Goal: Transaction & Acquisition: Subscribe to service/newsletter

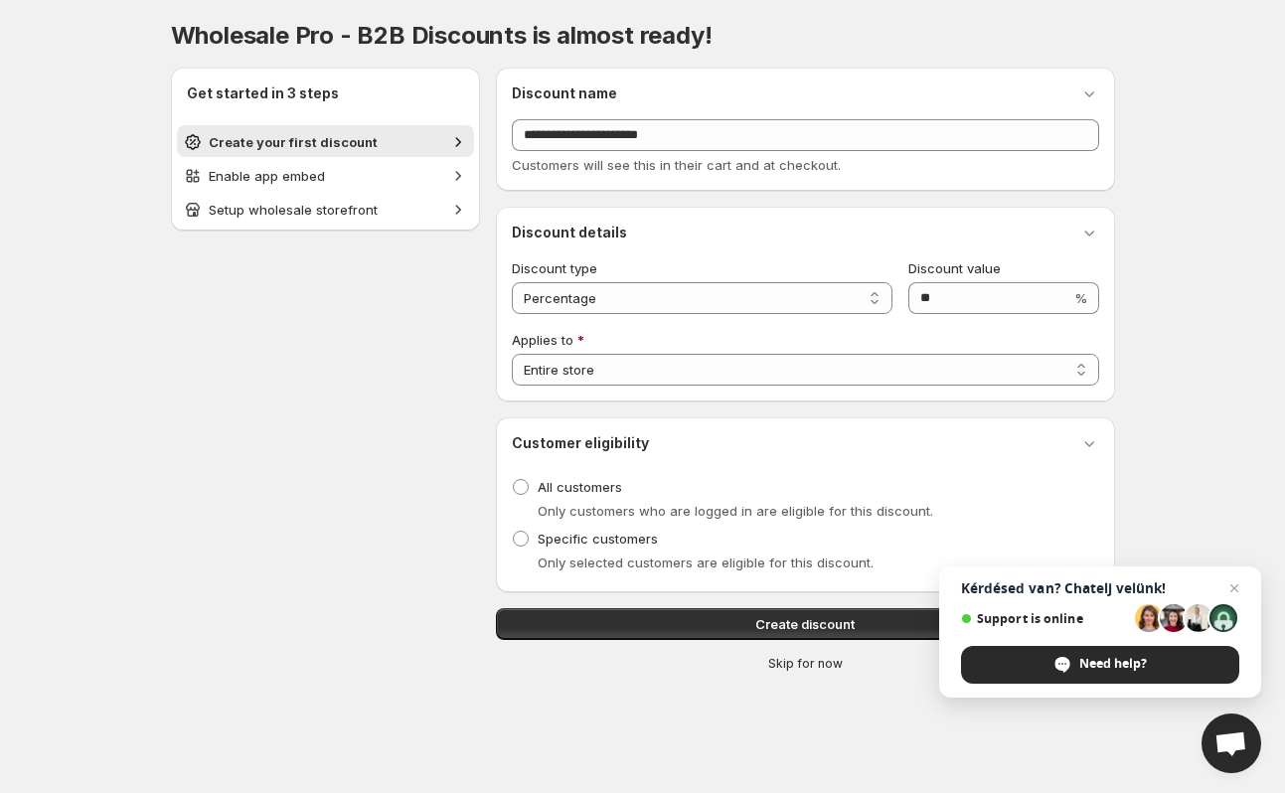
click at [804, 661] on span "Skip for now" at bounding box center [805, 664] width 75 height 16
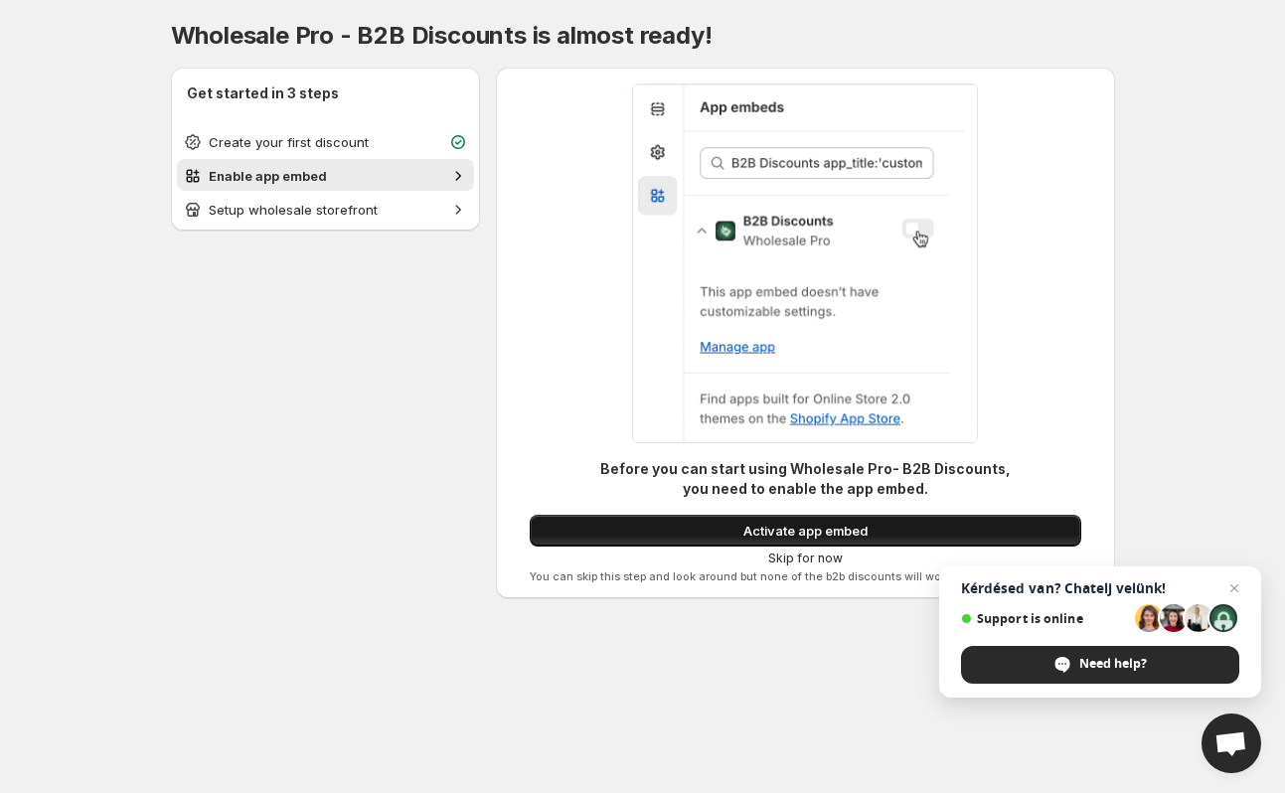
click at [846, 532] on span "Activate app embed" at bounding box center [805, 531] width 124 height 20
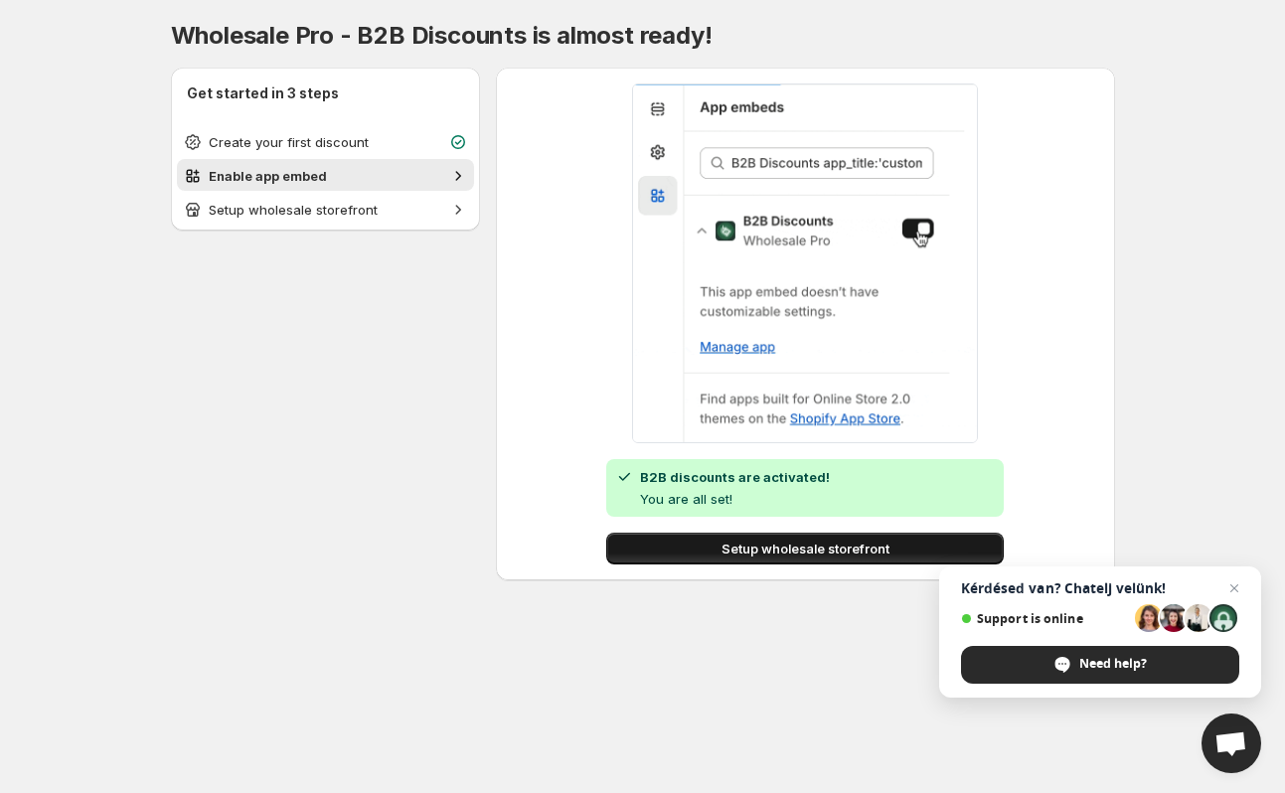
click at [821, 553] on span "Setup wholesale storefront" at bounding box center [805, 548] width 168 height 20
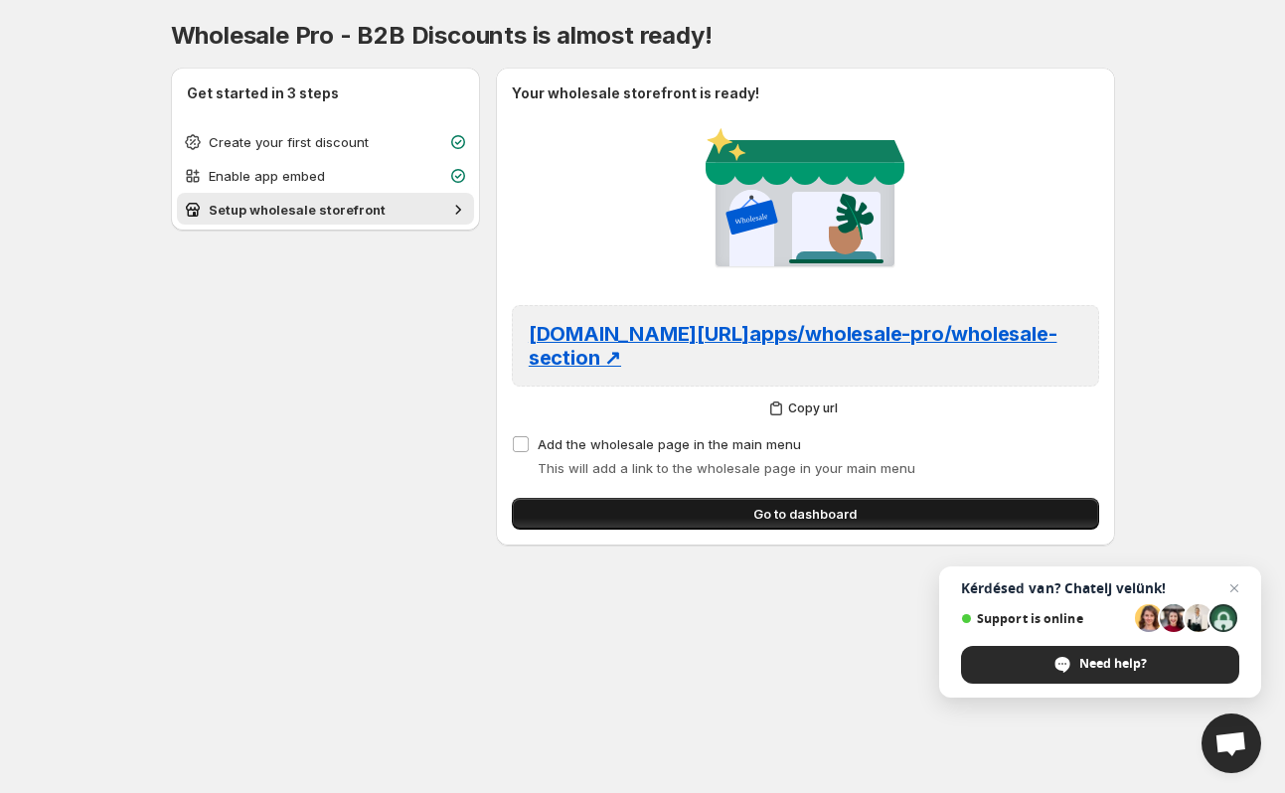
click at [645, 498] on button "Go to dashboard" at bounding box center [805, 514] width 587 height 32
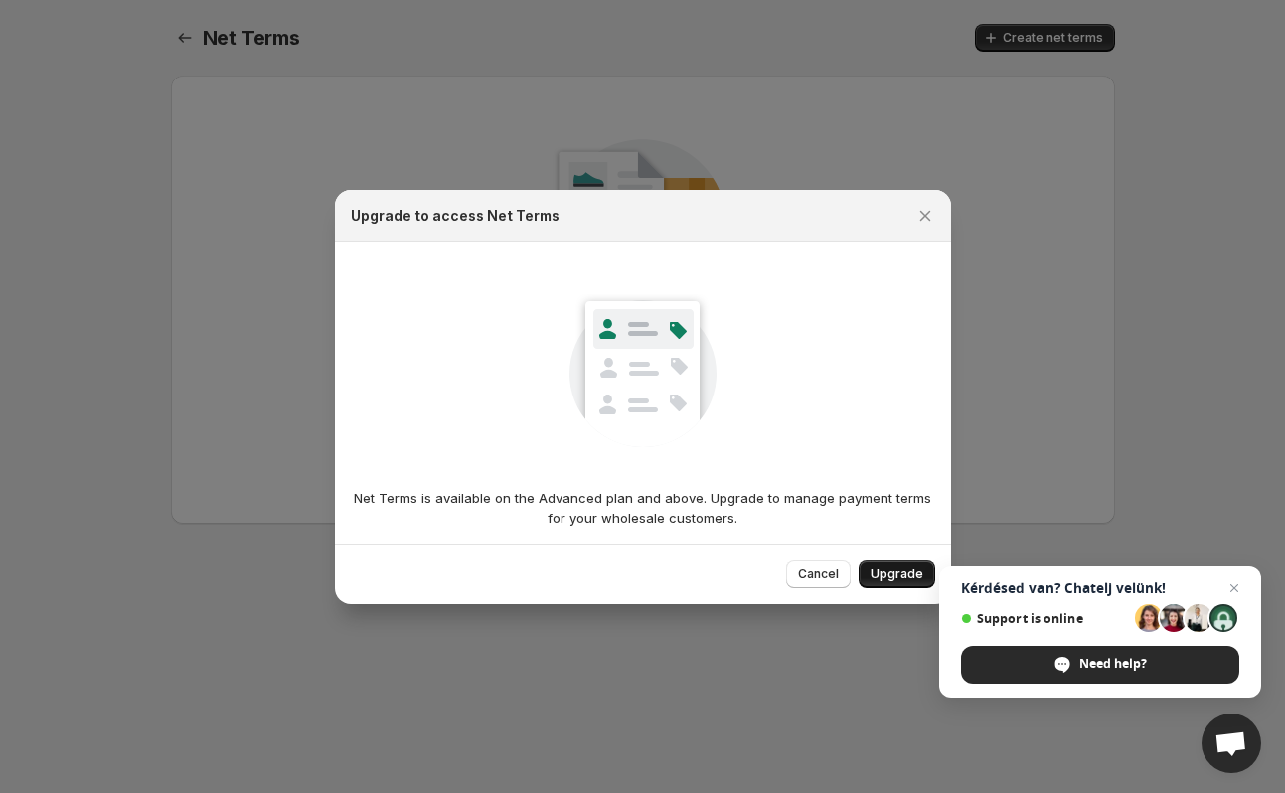
click at [902, 565] on button "Upgrade" at bounding box center [896, 574] width 77 height 28
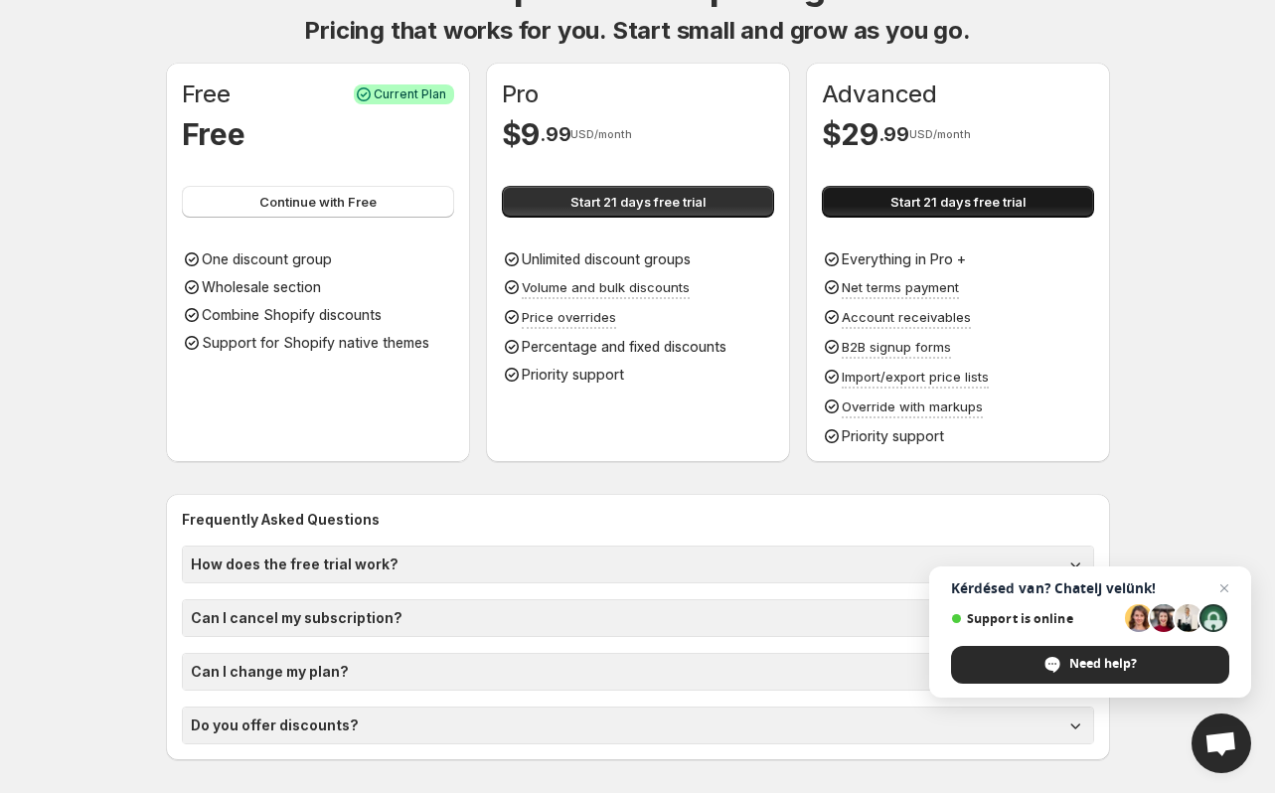
scroll to position [115, 0]
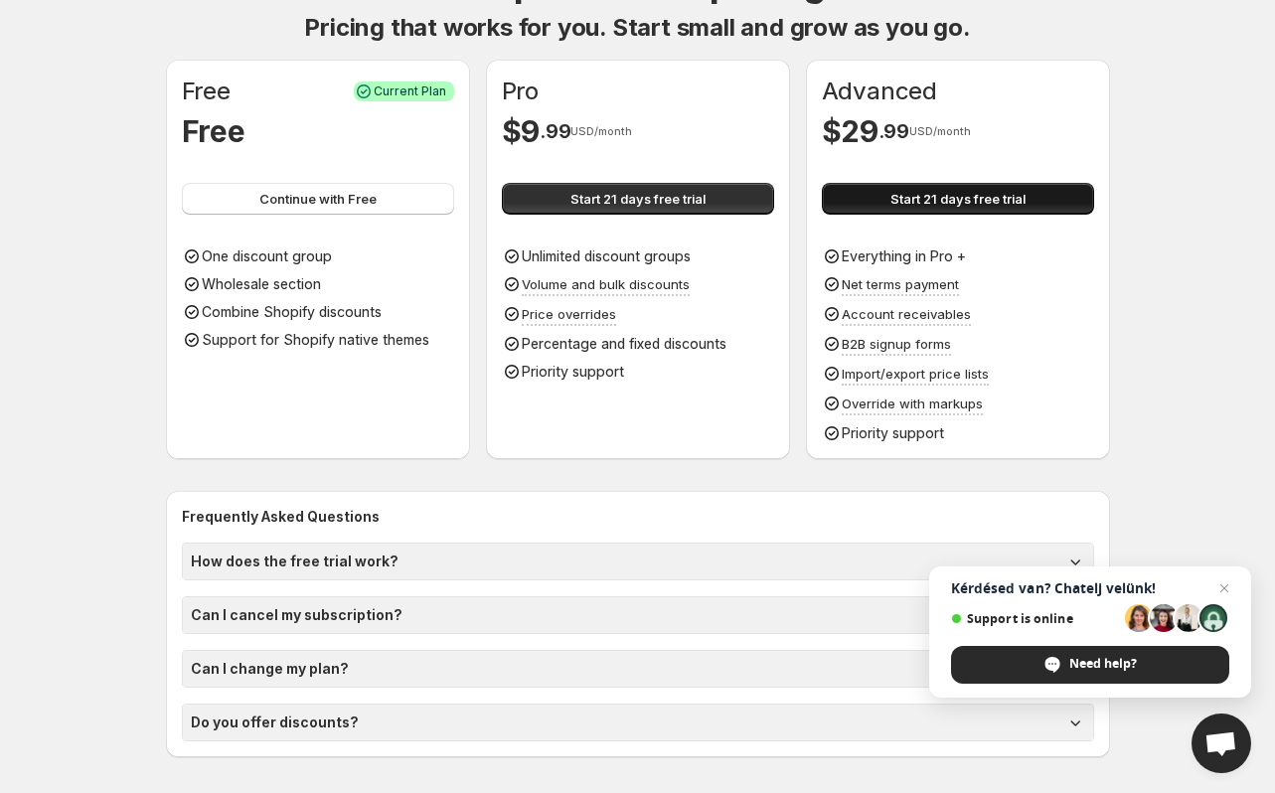
click at [1013, 191] on span "Start 21 days free trial" at bounding box center [957, 199] width 135 height 20
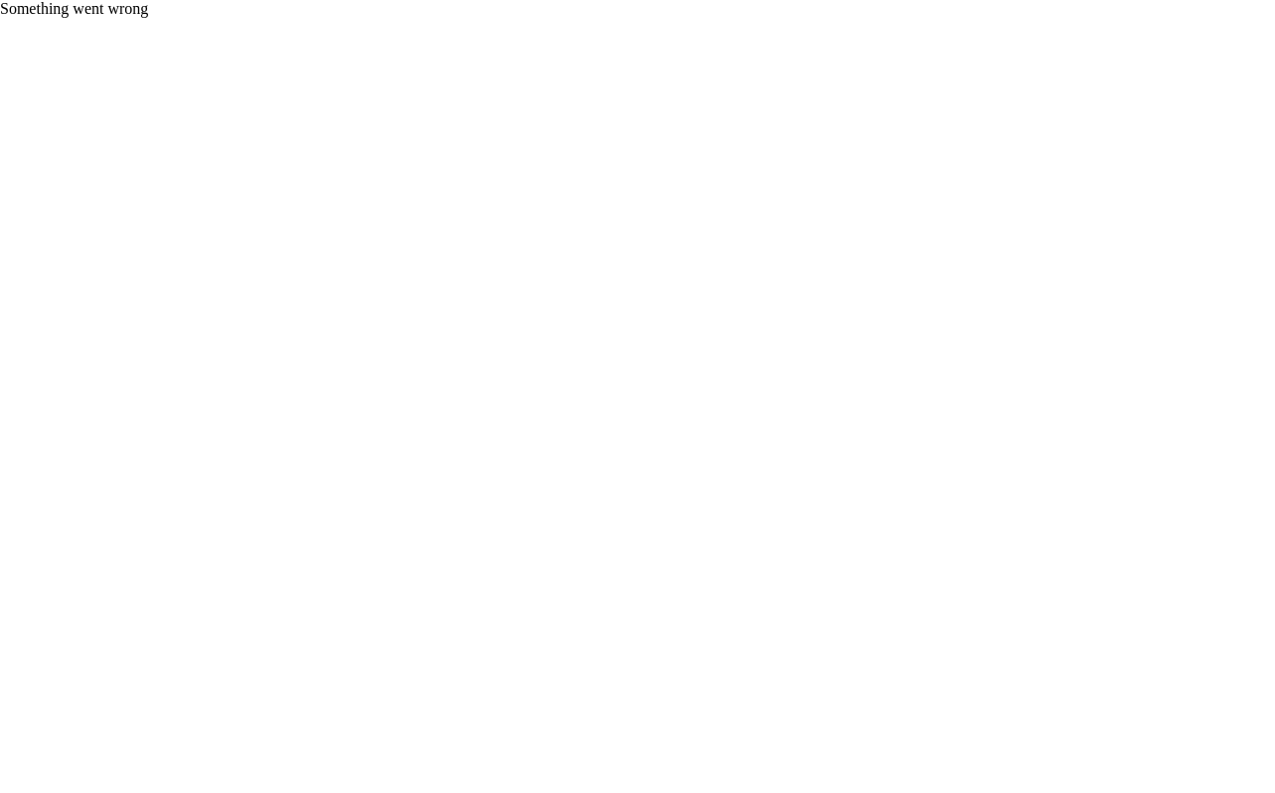
scroll to position [0, 0]
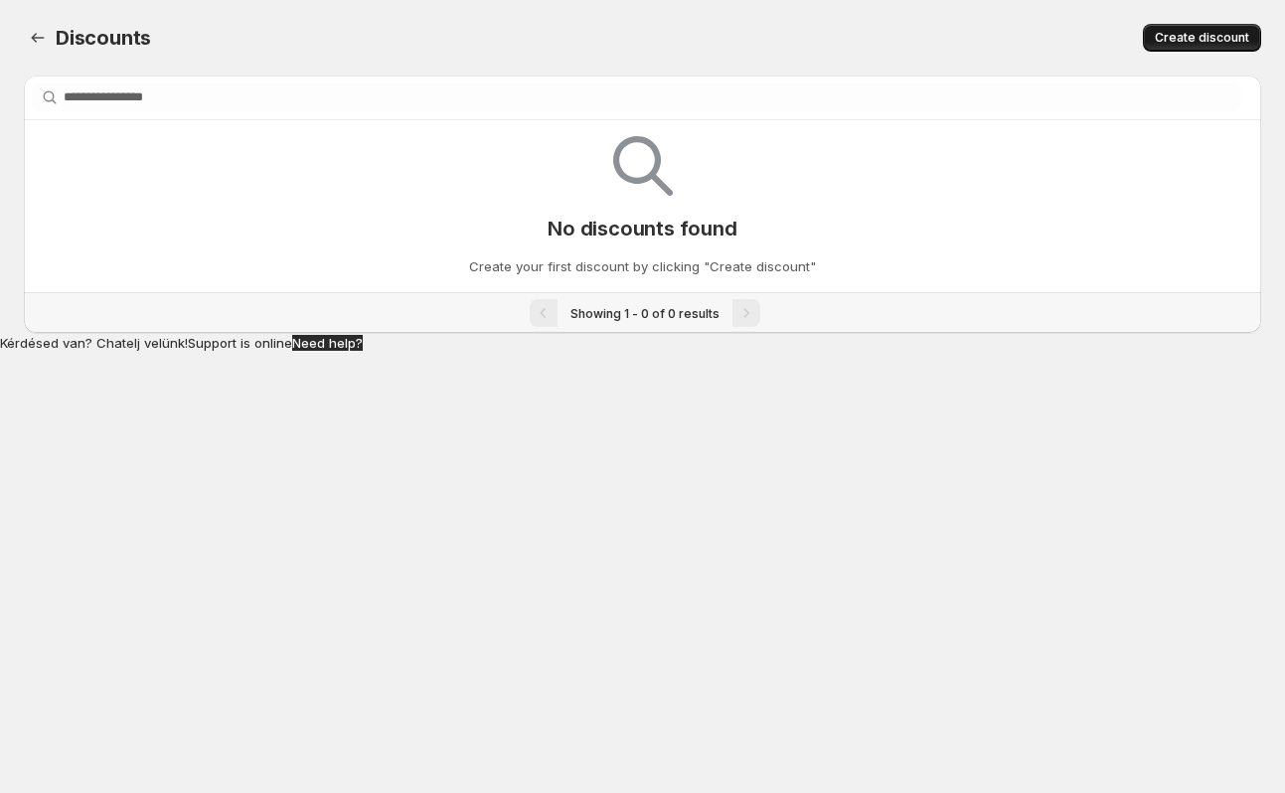
click at [1227, 37] on span "Create discount" at bounding box center [1201, 38] width 94 height 16
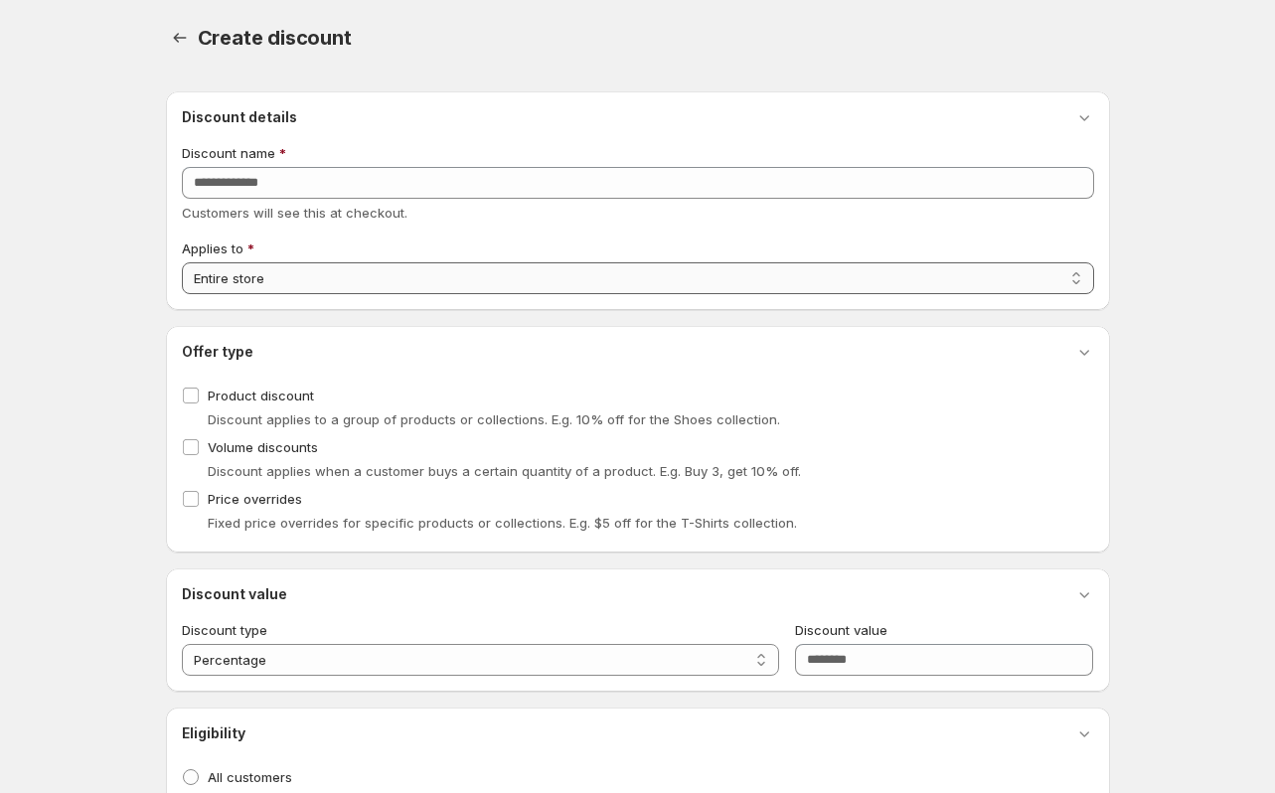
click at [393, 266] on select "**********" at bounding box center [638, 278] width 912 height 32
click at [182, 262] on select "**********" at bounding box center [638, 278] width 912 height 32
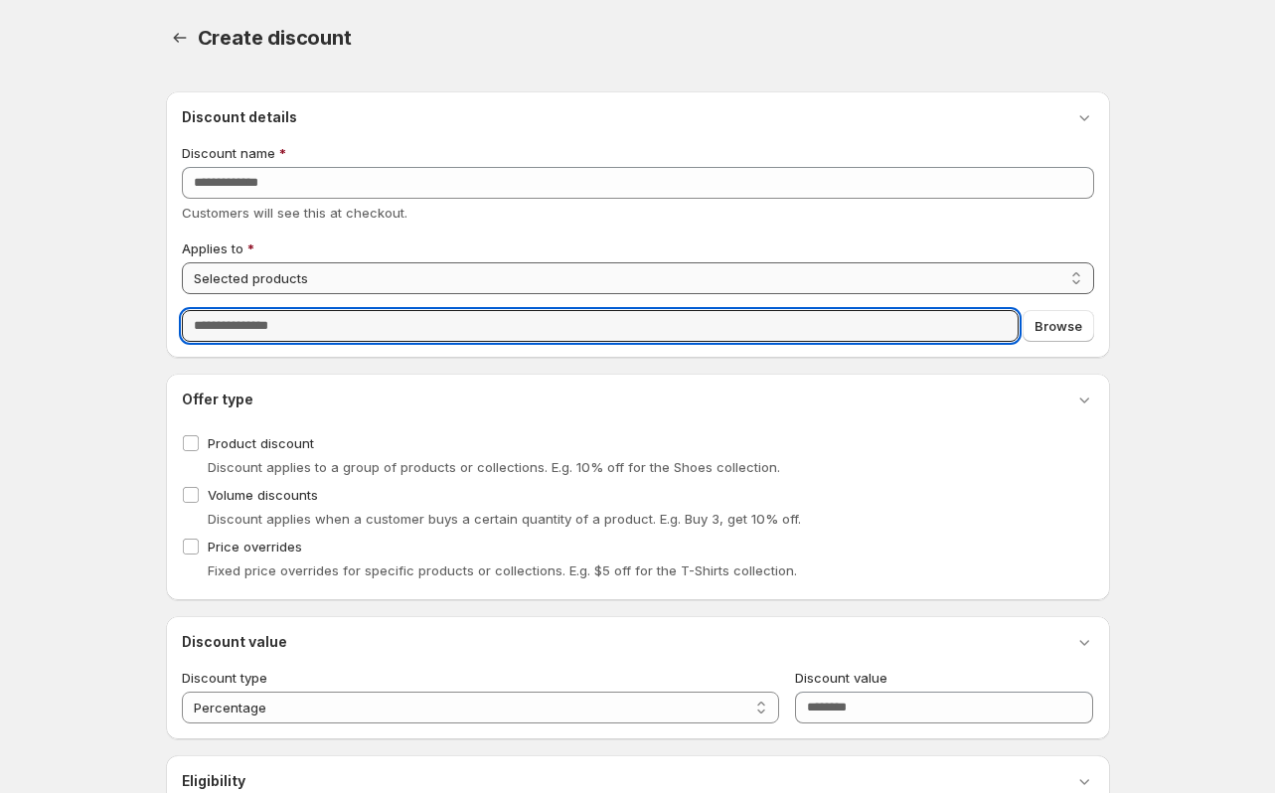
click at [366, 329] on input "Query" at bounding box center [600, 326] width 837 height 32
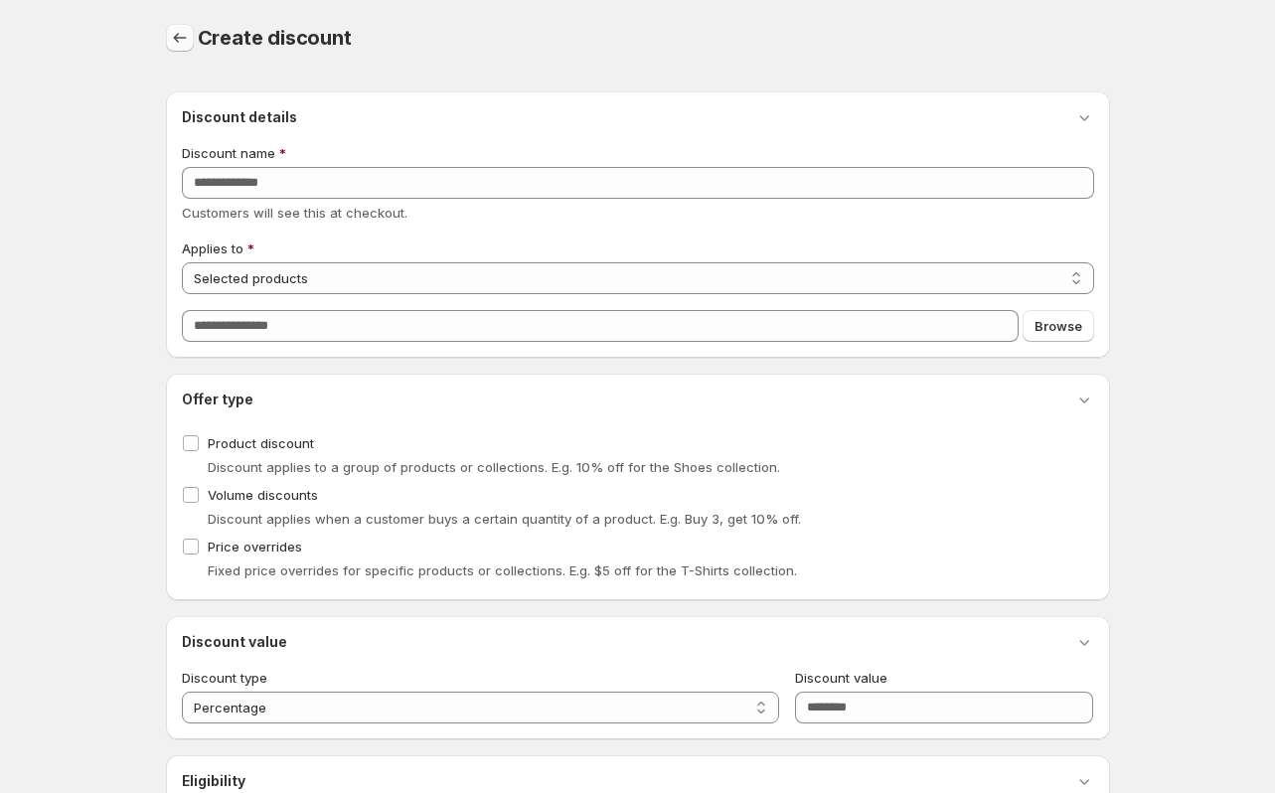
click at [177, 27] on button "button" at bounding box center [180, 38] width 28 height 28
select select "*******"
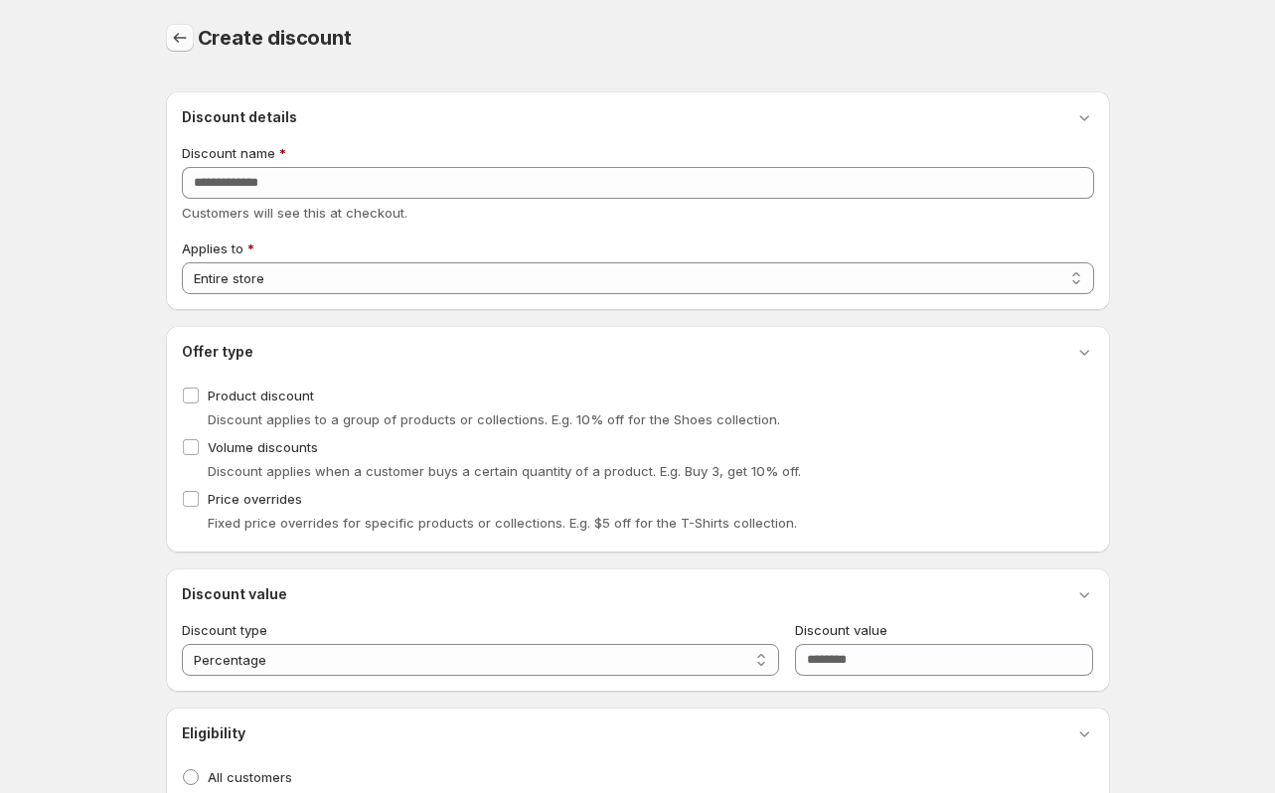
click at [176, 28] on button "button" at bounding box center [180, 38] width 28 height 28
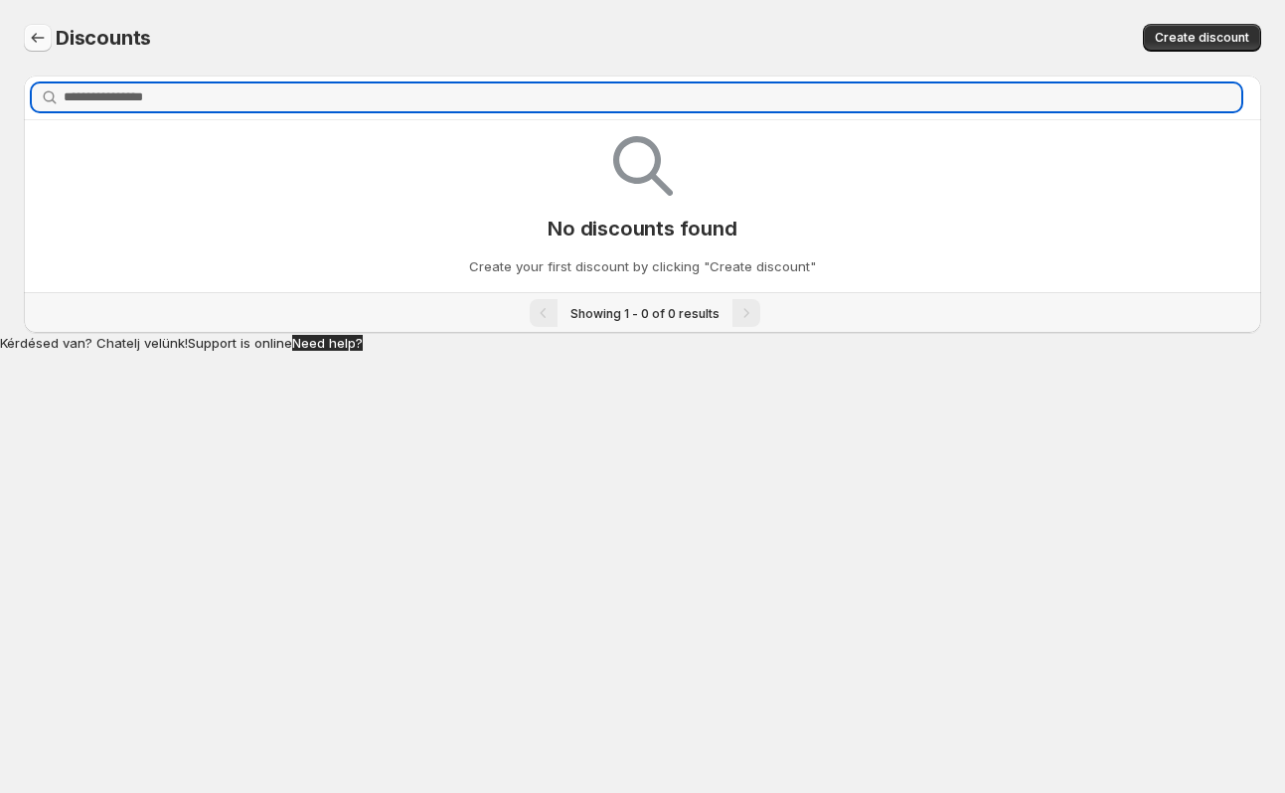
click at [44, 28] on button "Back to dashboard" at bounding box center [38, 38] width 28 height 28
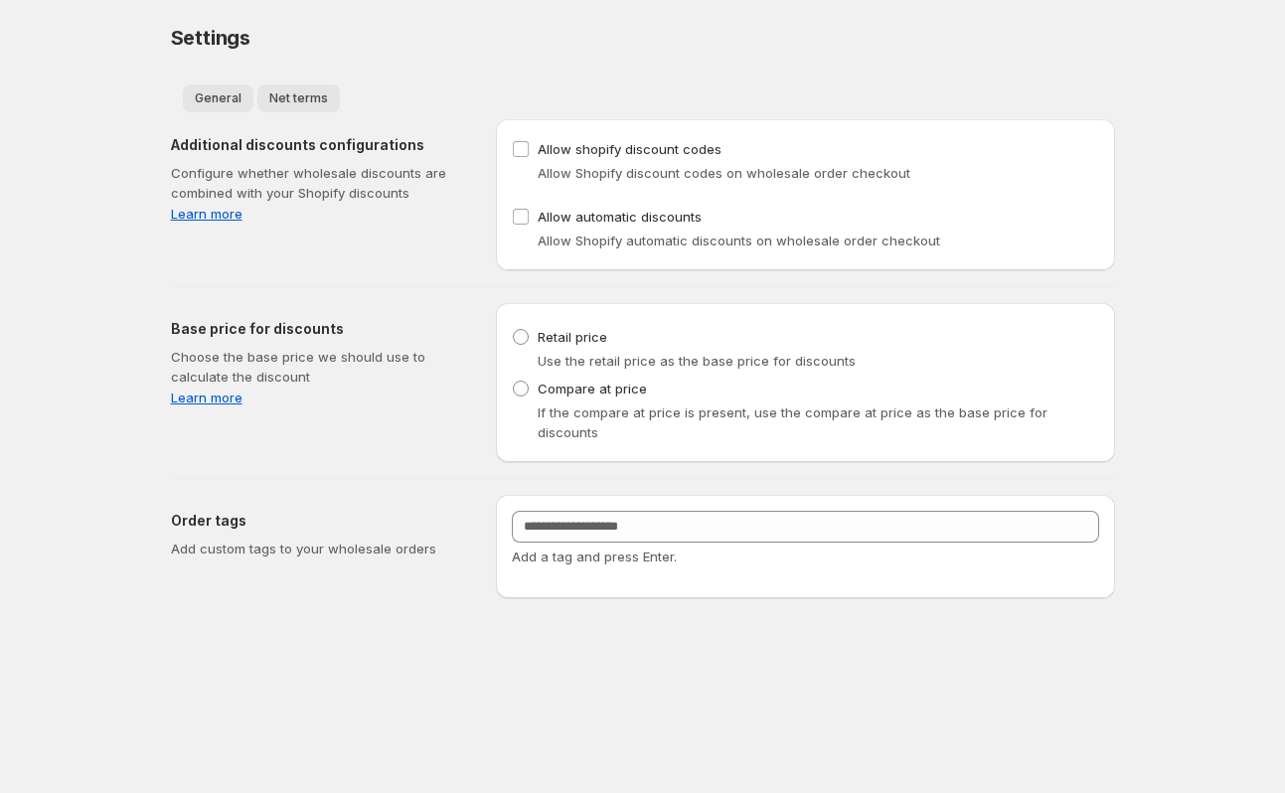
click at [290, 86] on button "Net terms" at bounding box center [298, 98] width 82 height 28
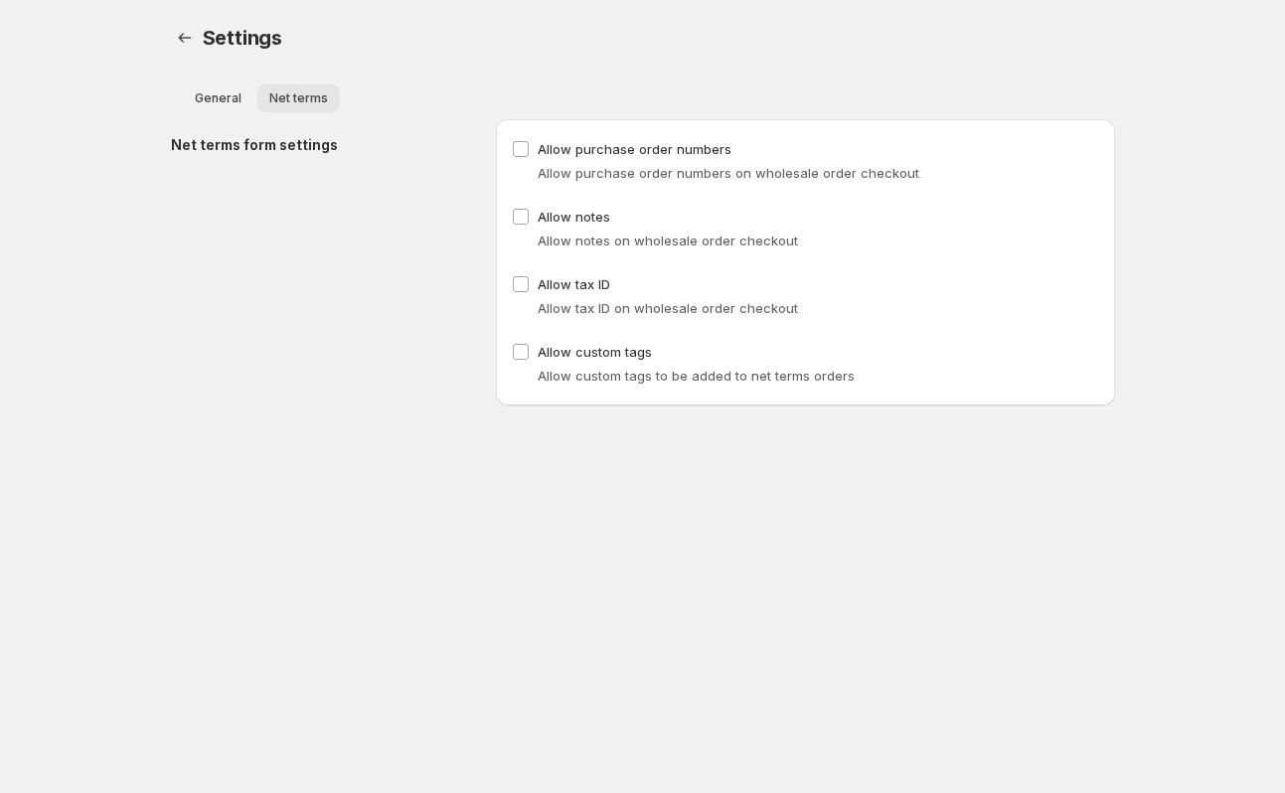
click at [302, 99] on span "Net terms" at bounding box center [298, 98] width 59 height 16
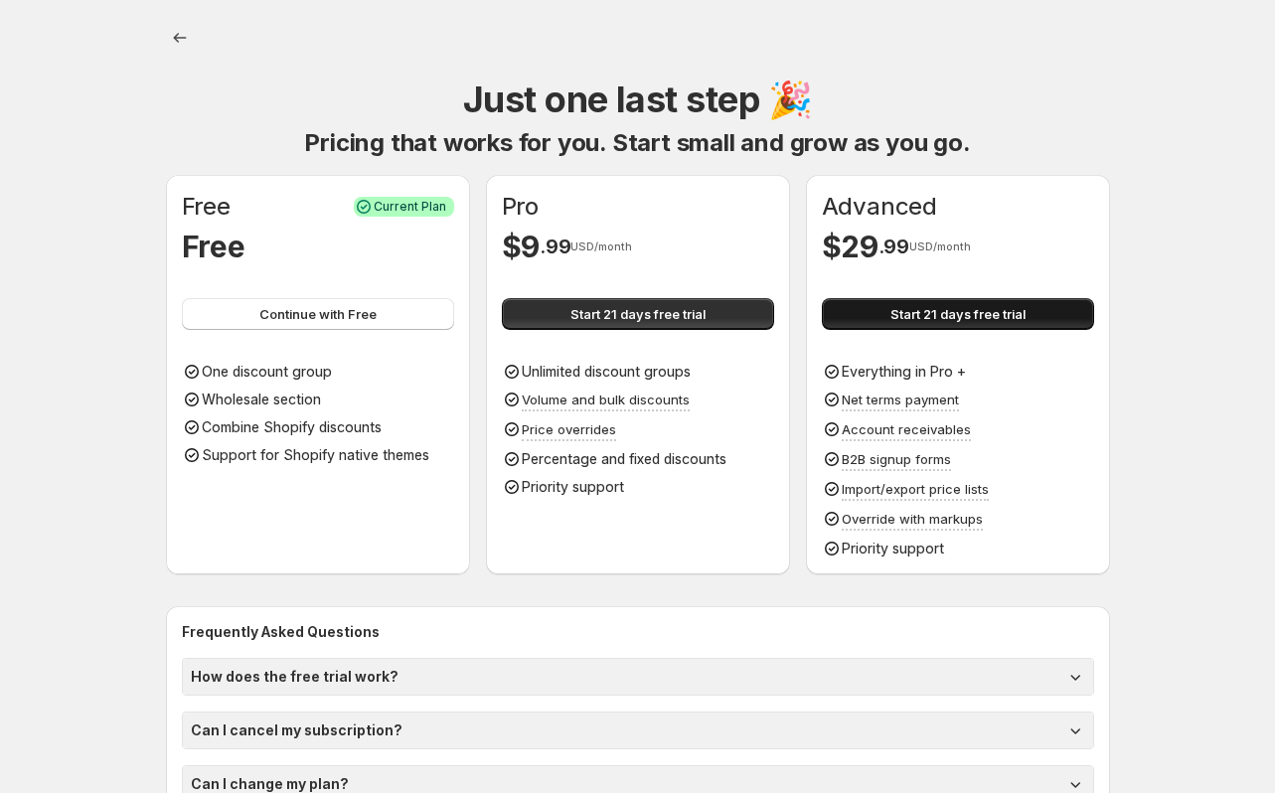
click at [1058, 322] on button "Start 21 days free trial" at bounding box center [958, 314] width 272 height 32
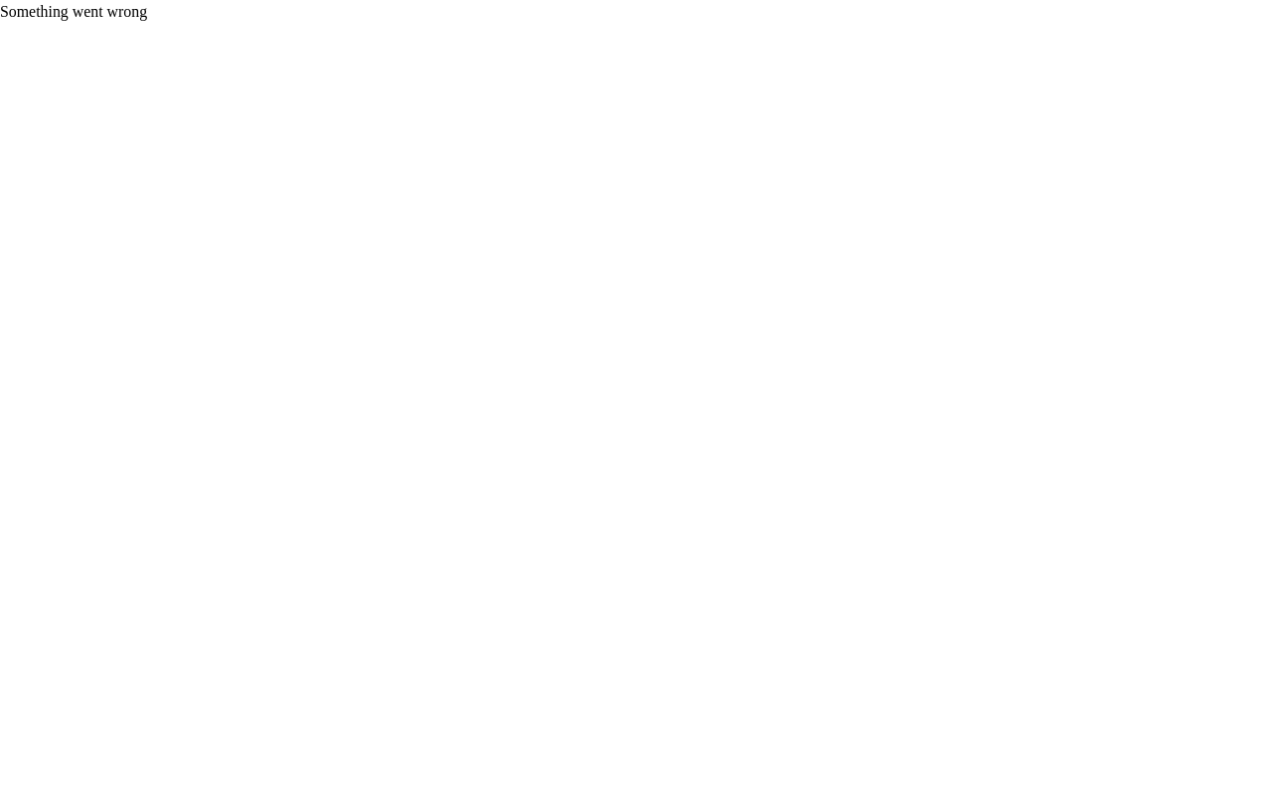
click at [116, 6] on div "Something went wrong" at bounding box center [642, 9] width 1285 height 18
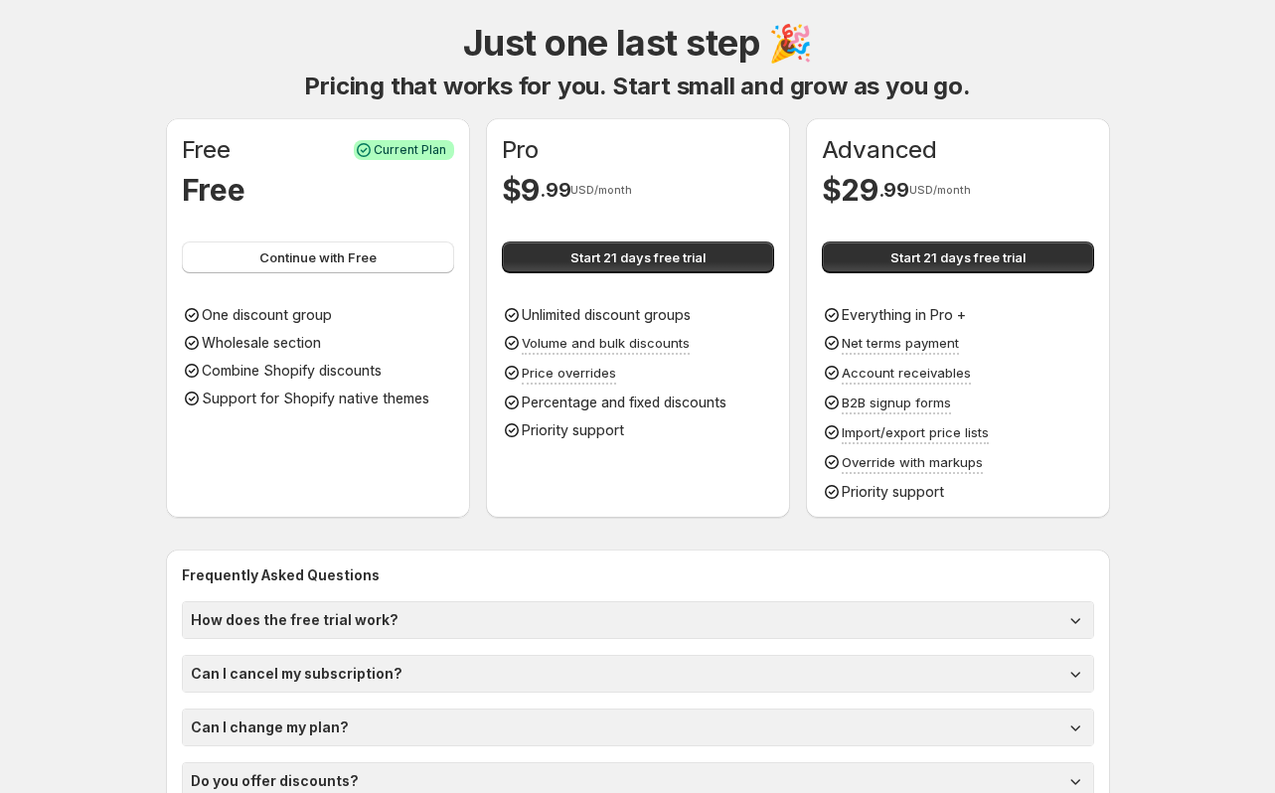
scroll to position [115, 0]
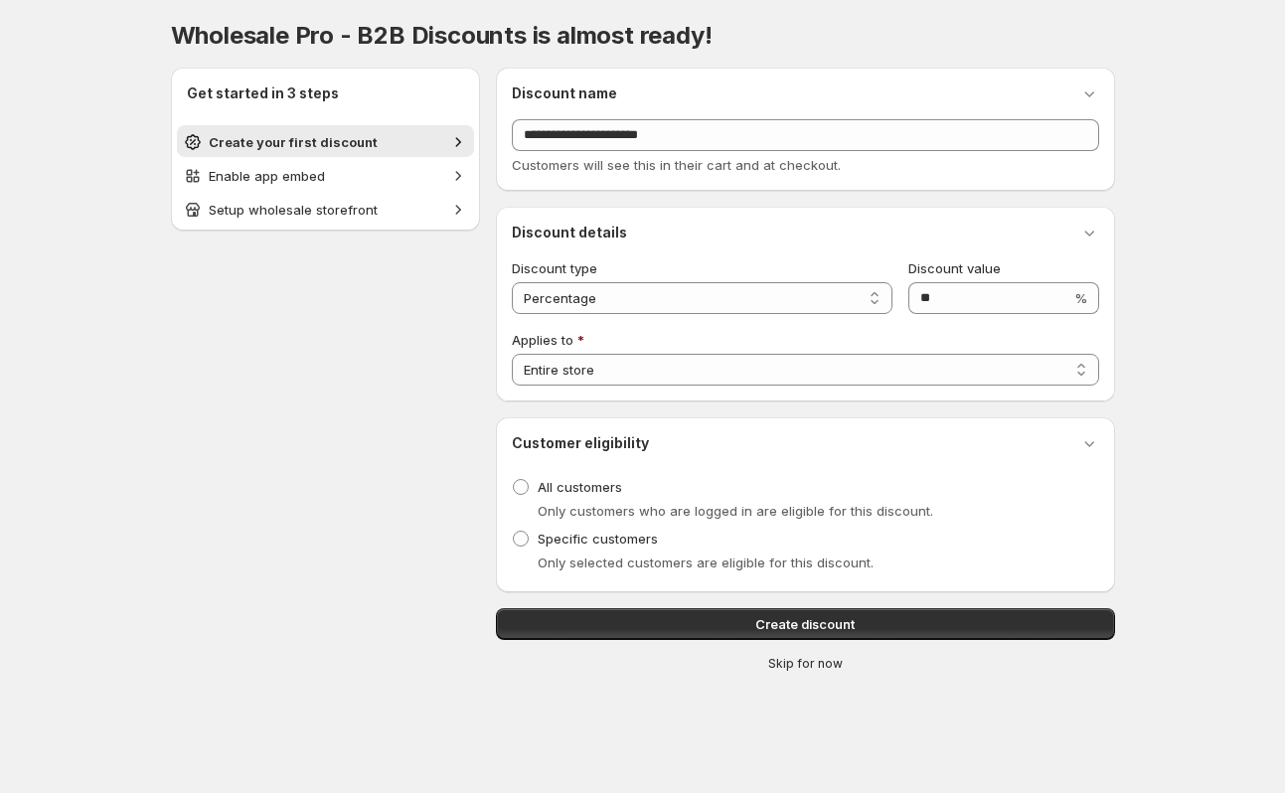
click at [782, 667] on span "Skip for now" at bounding box center [805, 664] width 75 height 16
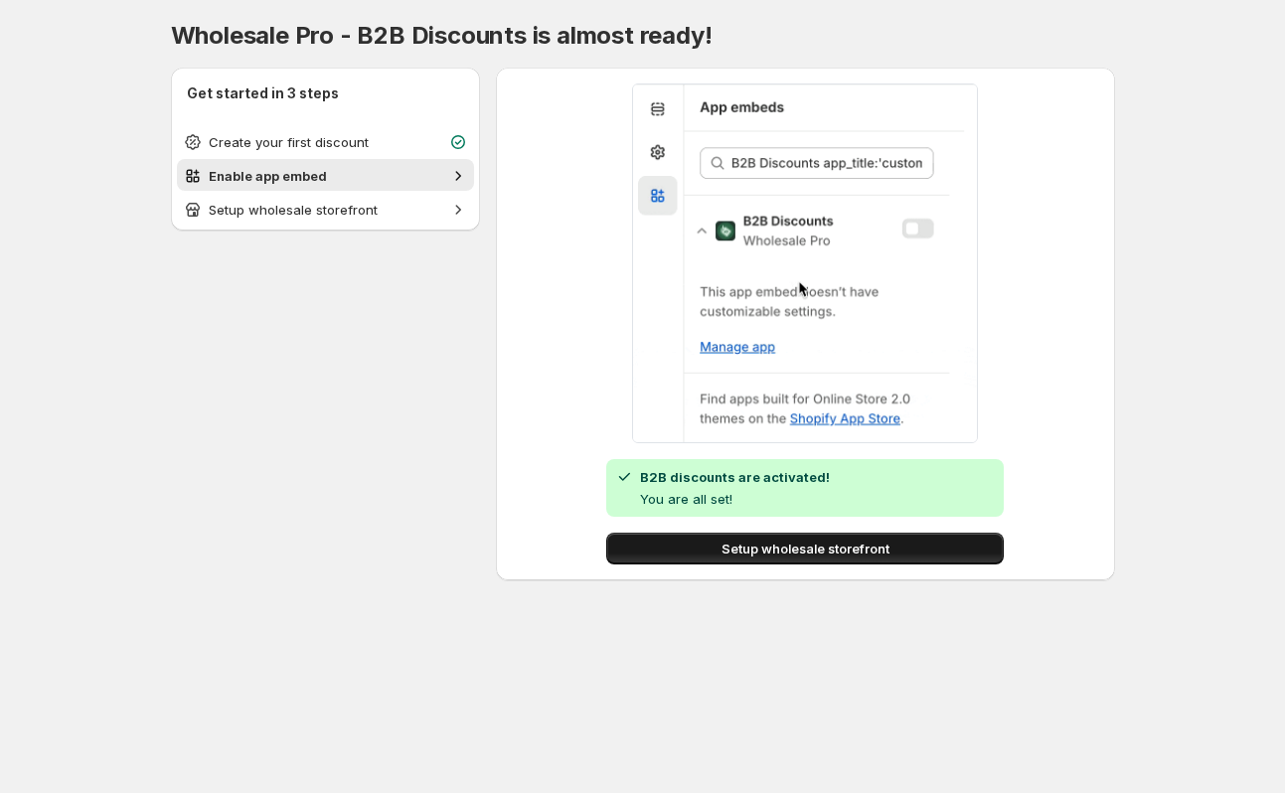
click at [829, 552] on span "Setup wholesale storefront" at bounding box center [805, 548] width 168 height 20
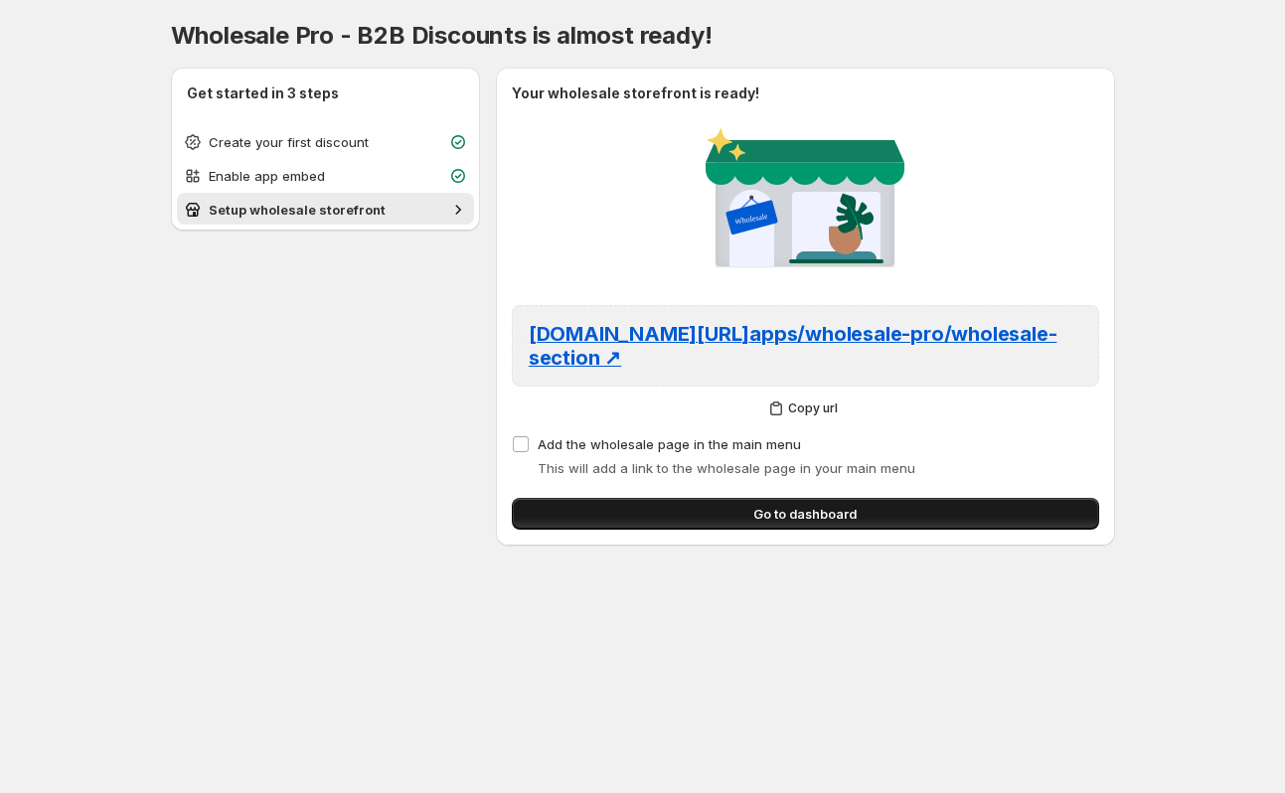
click at [813, 504] on span "Go to dashboard" at bounding box center [804, 514] width 103 height 20
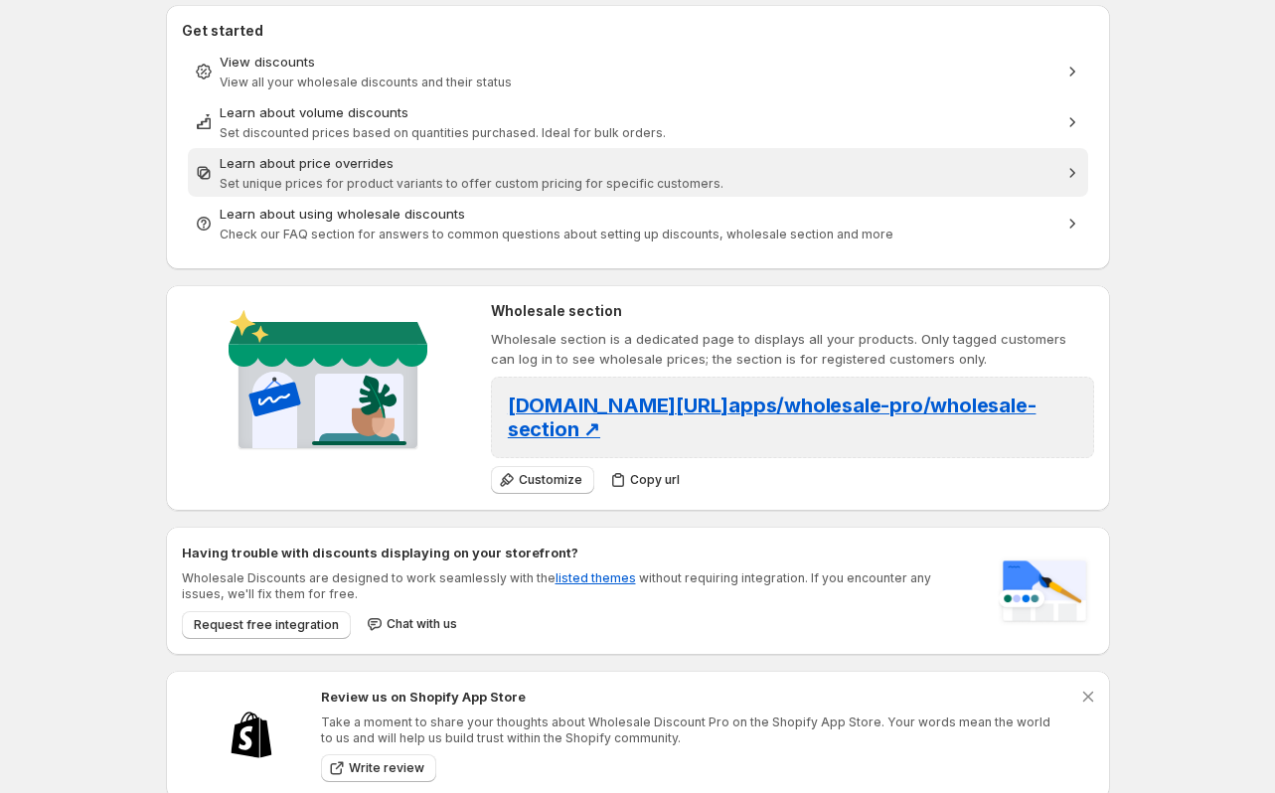
scroll to position [368, 0]
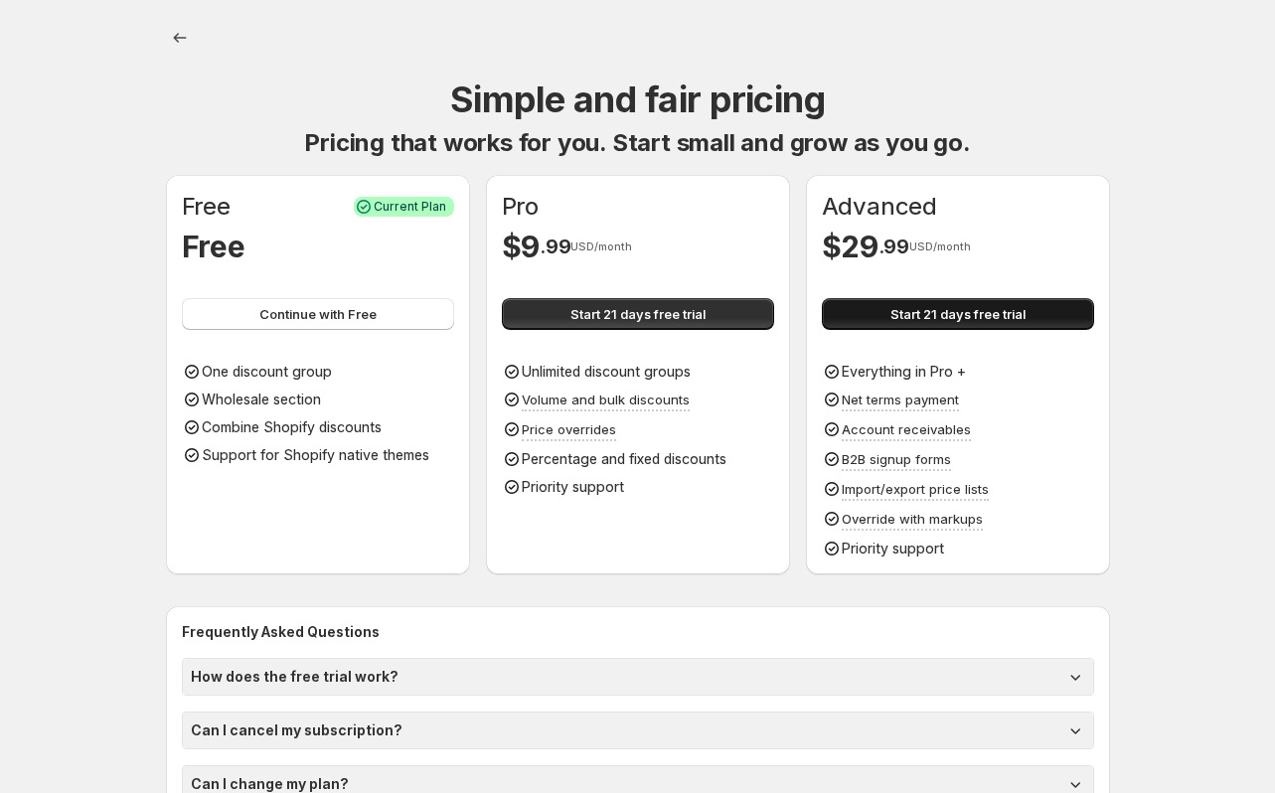
click at [1051, 313] on button "Start 21 days free trial" at bounding box center [958, 314] width 272 height 32
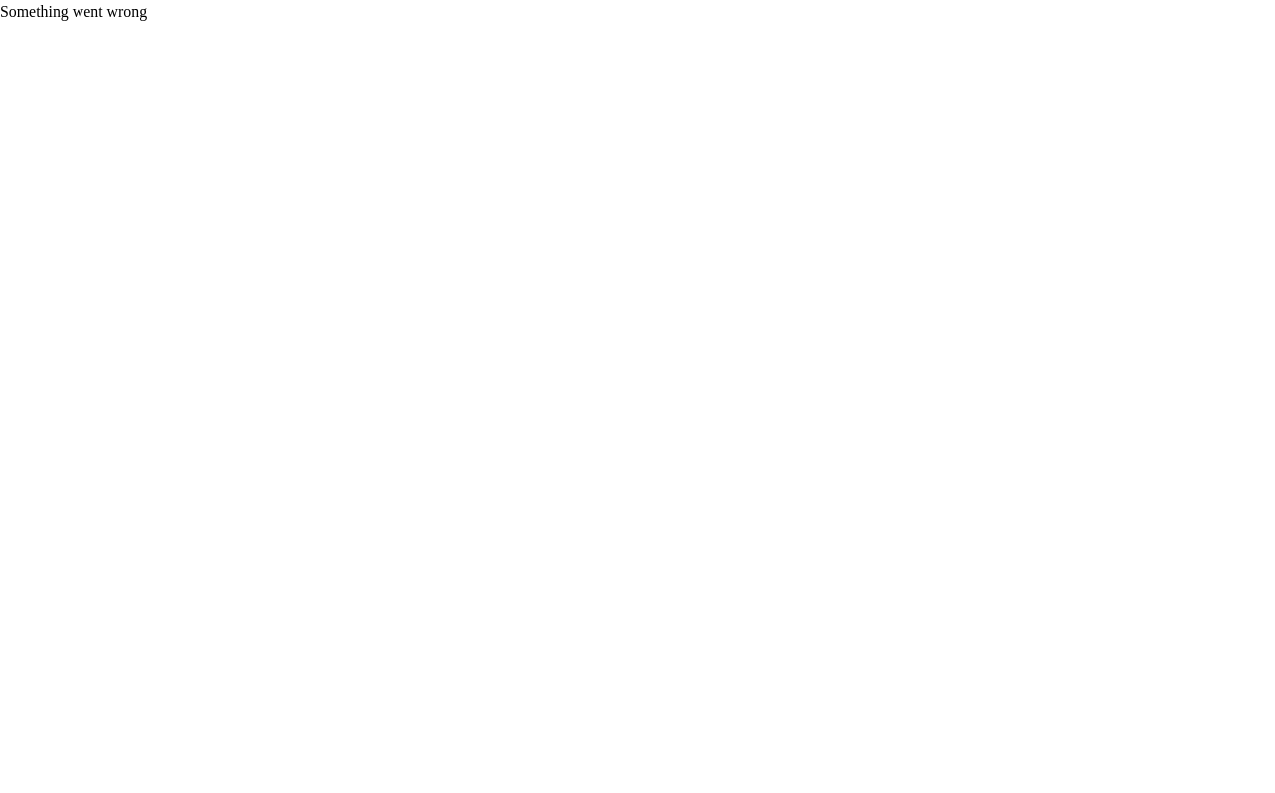
click at [176, 6] on div "Something went wrong" at bounding box center [642, 9] width 1285 height 18
